Goal: Obtain resource: Download file/media

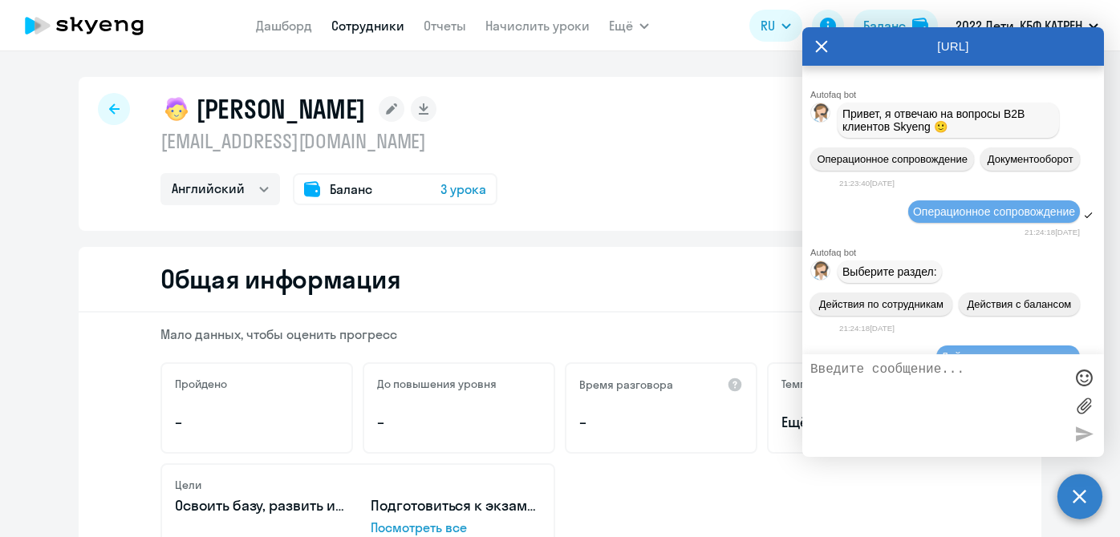
select select "english"
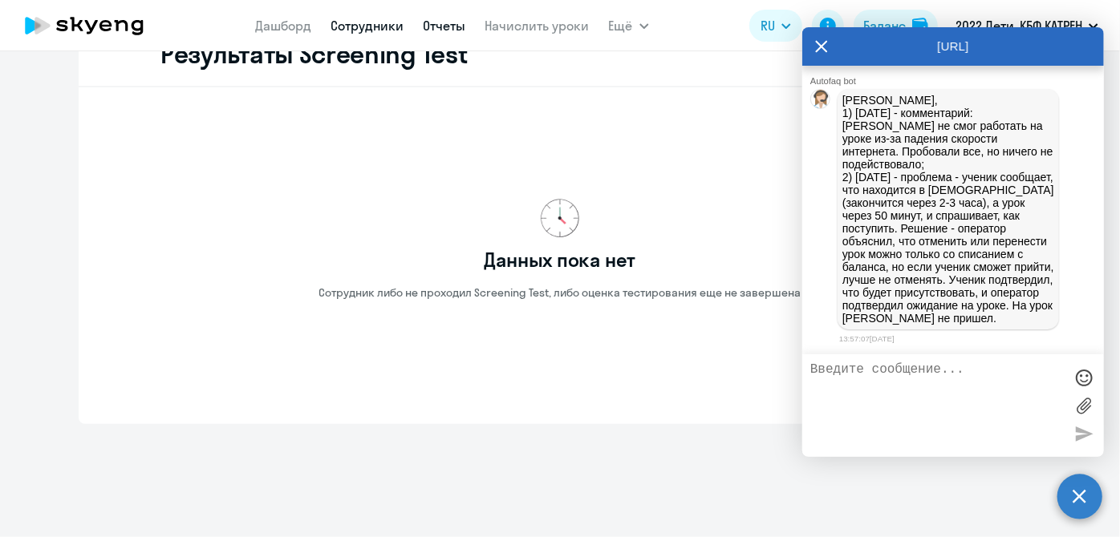
click at [444, 29] on link "Отчеты" at bounding box center [445, 26] width 43 height 16
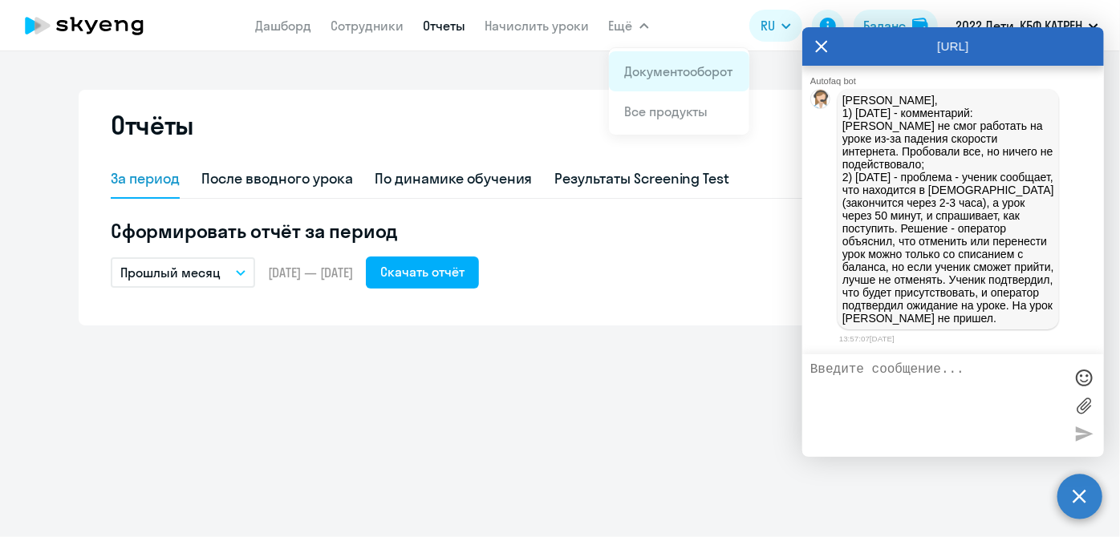
click at [630, 69] on link "Документооборот" at bounding box center [679, 71] width 108 height 16
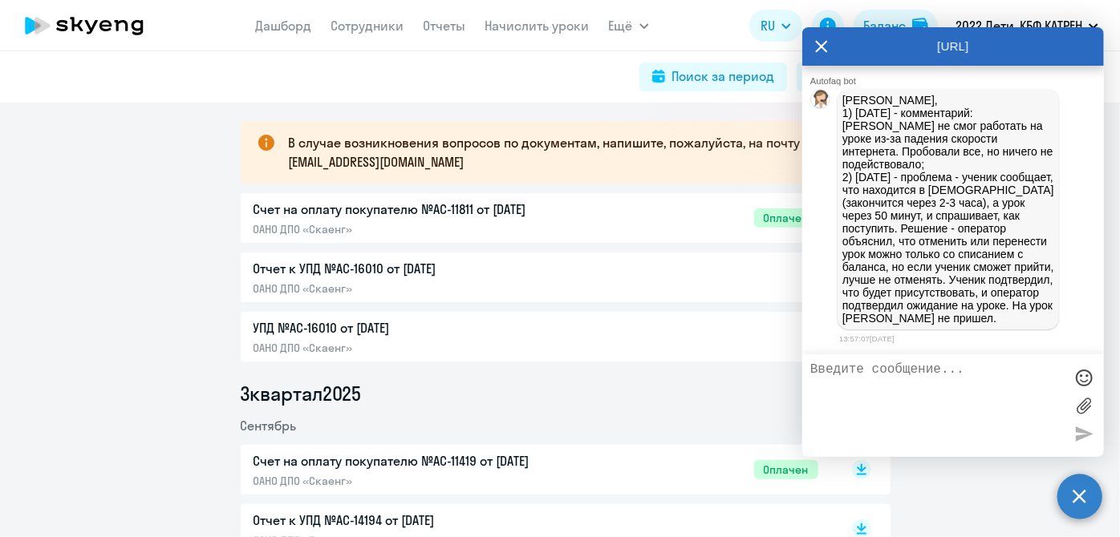
scroll to position [291, 0]
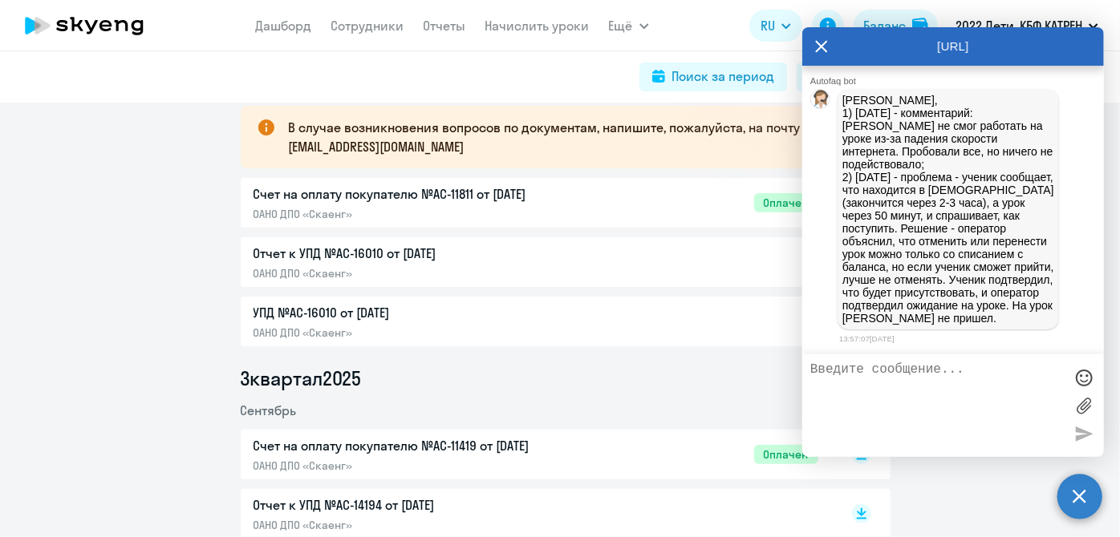
click at [359, 253] on p "Отчет к УПД №AC-16010 от [DATE]" at bounding box center [421, 253] width 337 height 19
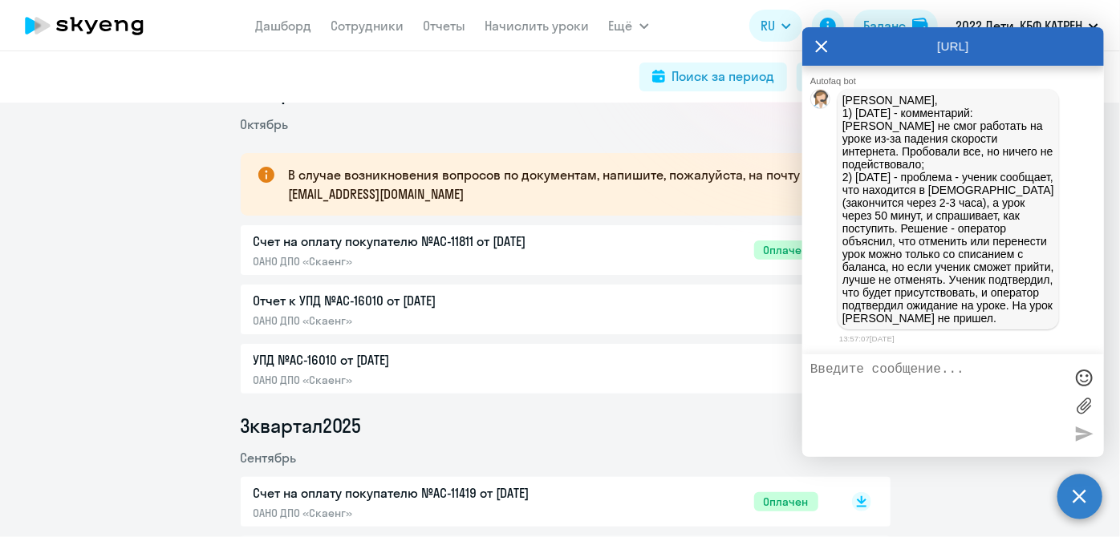
scroll to position [218, 0]
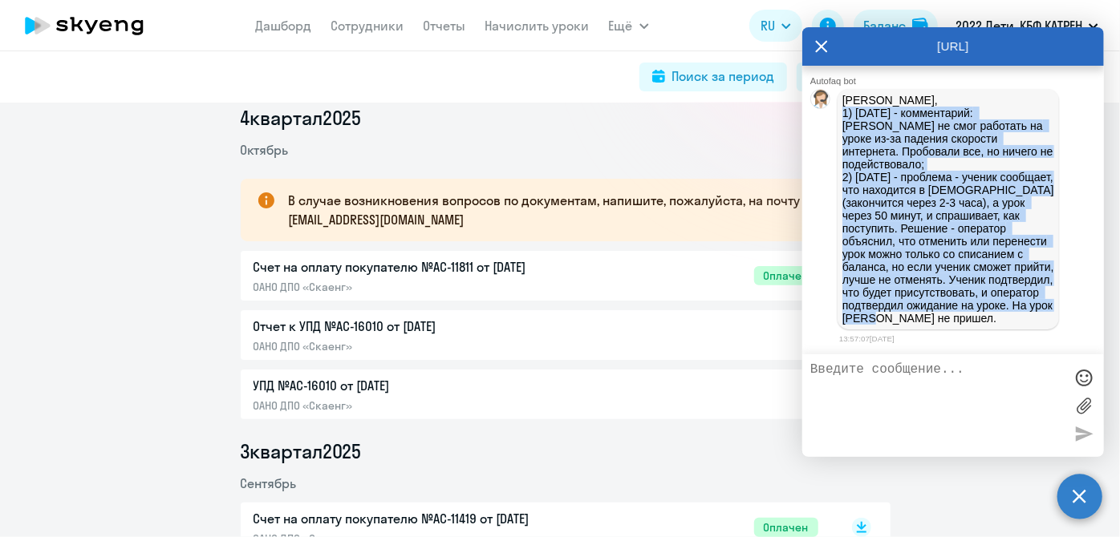
drag, startPoint x: 844, startPoint y: 118, endPoint x: 1024, endPoint y: 321, distance: 271.6
click at [1024, 321] on p "Марина, 1) [DATE] - комментарий: [PERSON_NAME] не смог работать на уроке из-за …" at bounding box center [948, 209] width 212 height 231
copy p "1) [DATE] - комментарий: [PERSON_NAME] не смог работать на уроке из-за падения …"
